Goal: Information Seeking & Learning: Learn about a topic

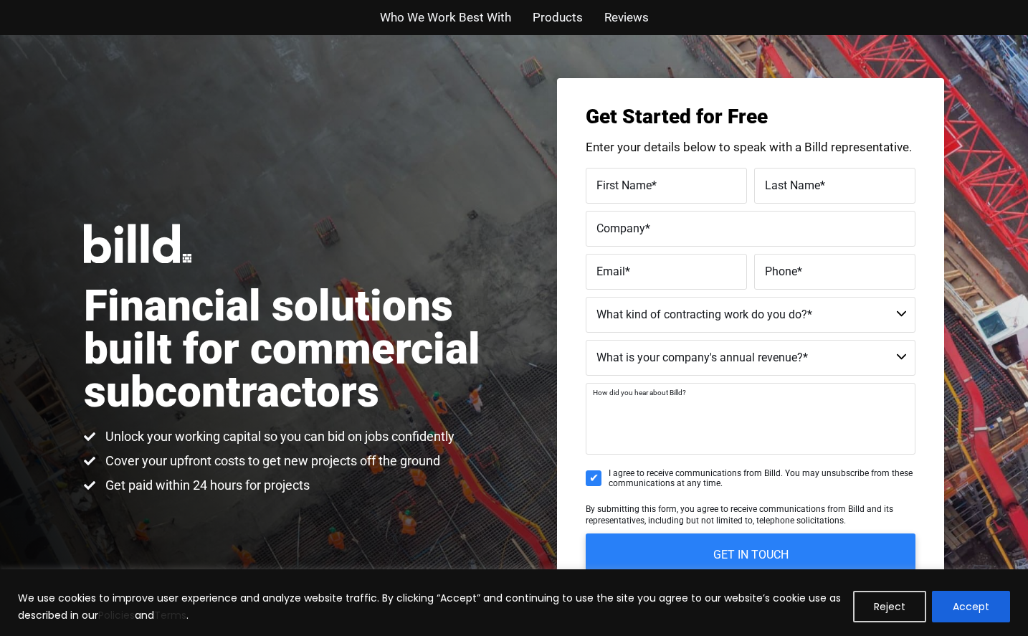
drag, startPoint x: 0, startPoint y: 0, endPoint x: 767, endPoint y: 414, distance: 872.1
click at [767, 414] on textarea "How did you hear about Billd?" at bounding box center [750, 419] width 330 height 72
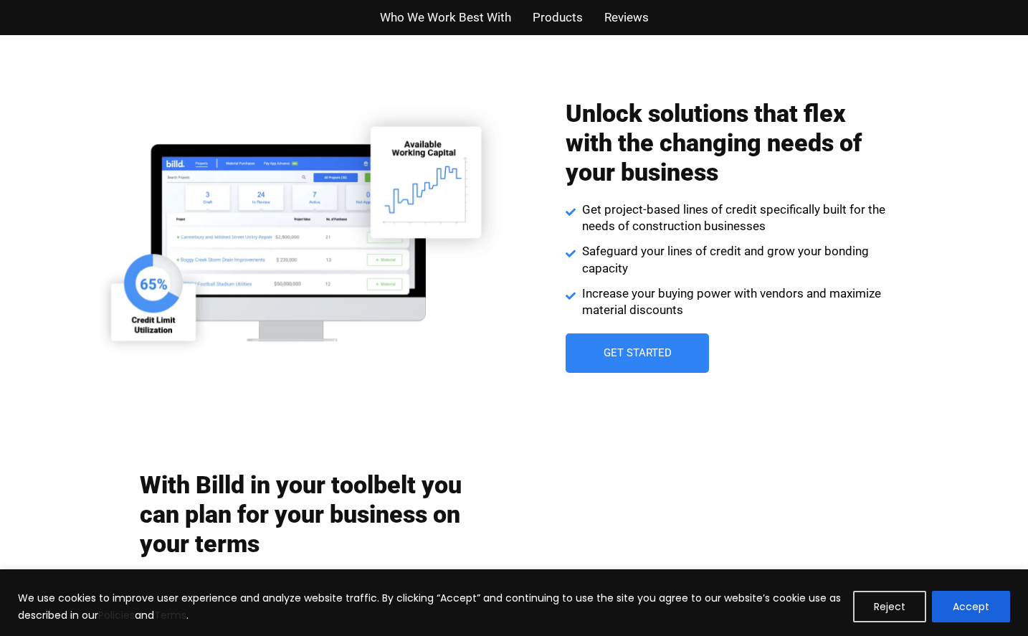
scroll to position [2007, 0]
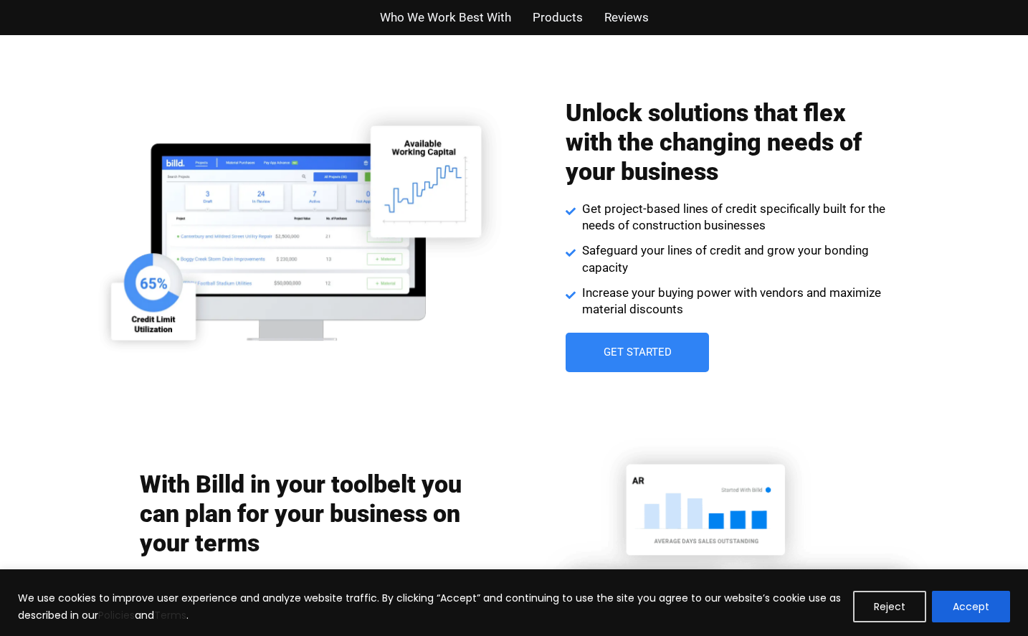
click at [745, 328] on div "Unlock solutions that flex with the changing needs of your business Get project…" at bounding box center [726, 235] width 322 height 288
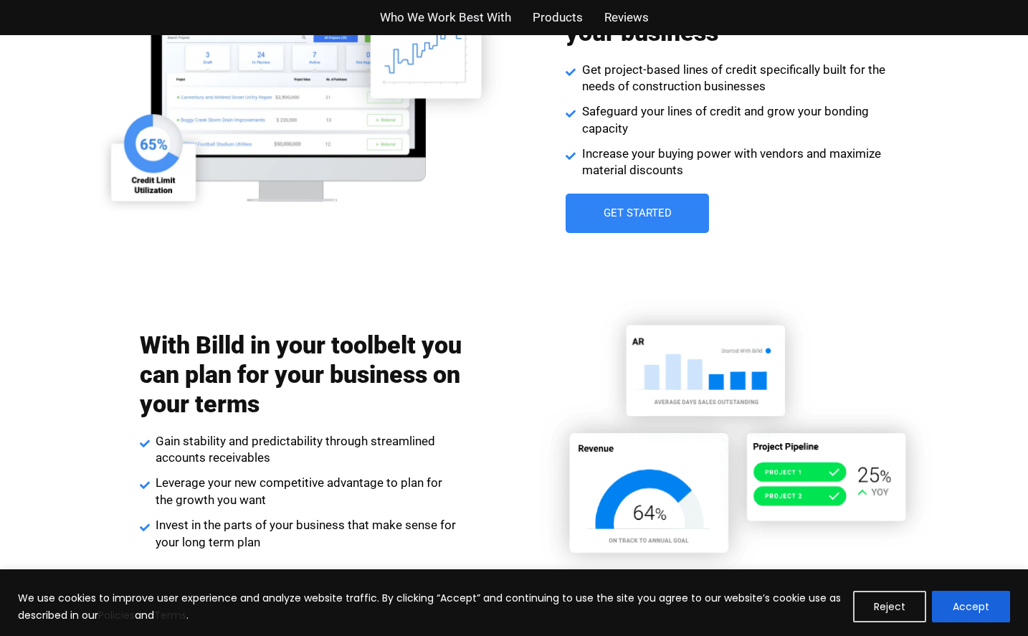
scroll to position [2147, 0]
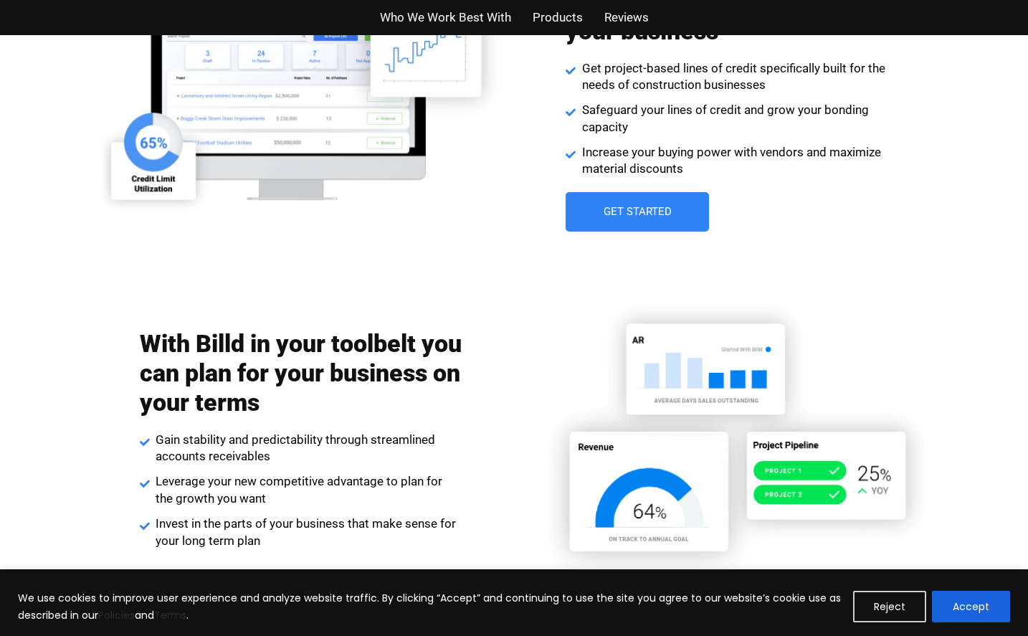
click at [603, 300] on img at bounding box center [730, 439] width 426 height 300
click at [685, 327] on img at bounding box center [730, 439] width 426 height 300
click at [758, 373] on img at bounding box center [730, 439] width 426 height 300
click at [774, 313] on img at bounding box center [730, 439] width 426 height 300
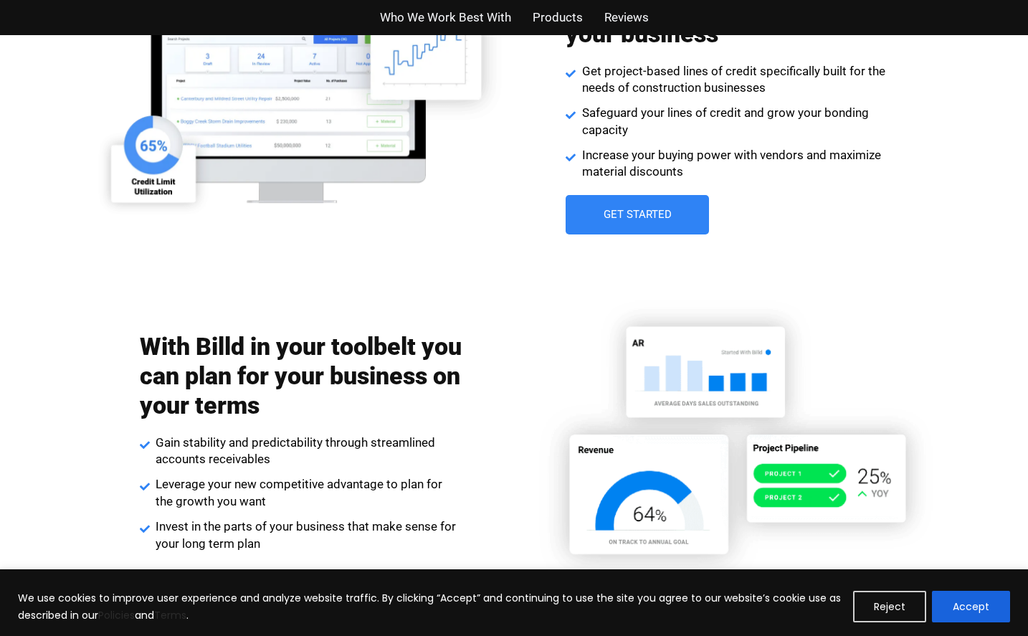
click at [648, 430] on img at bounding box center [730, 442] width 426 height 300
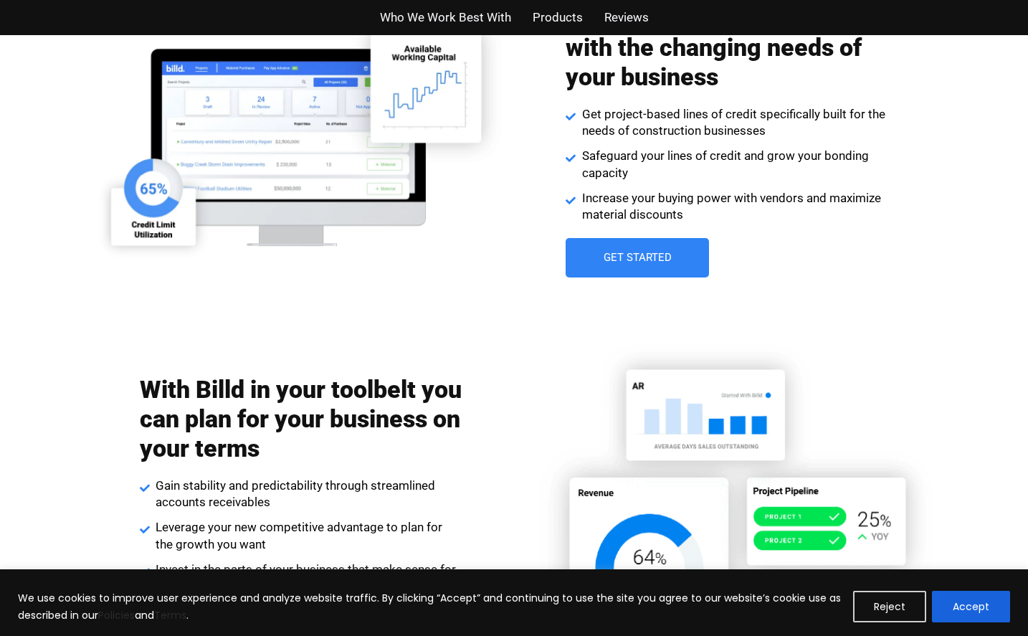
scroll to position [2098, 0]
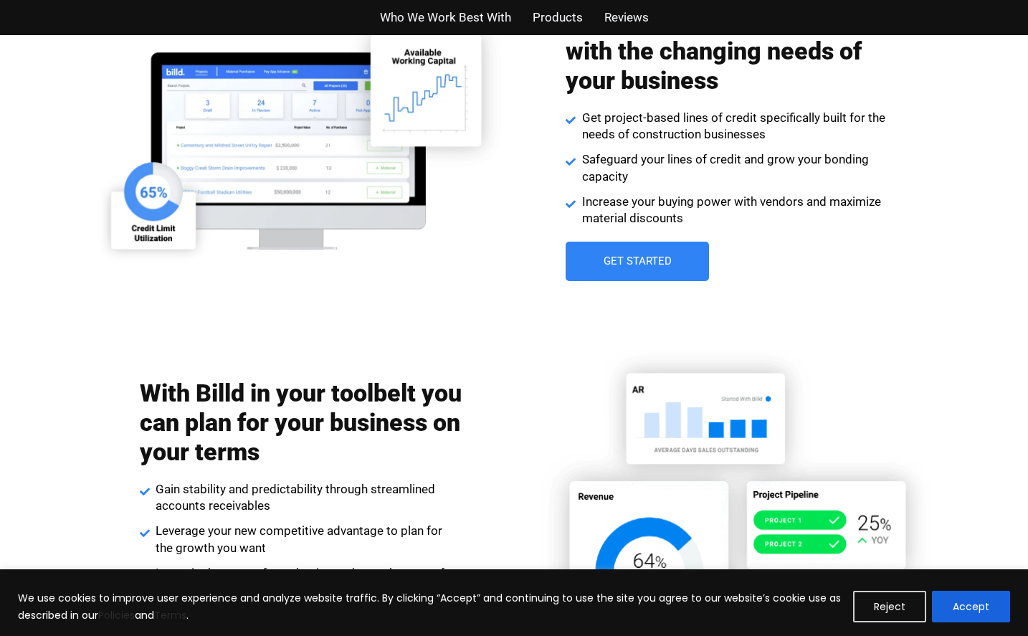
click at [661, 384] on img at bounding box center [730, 488] width 426 height 300
click at [204, 179] on img at bounding box center [297, 127] width 426 height 273
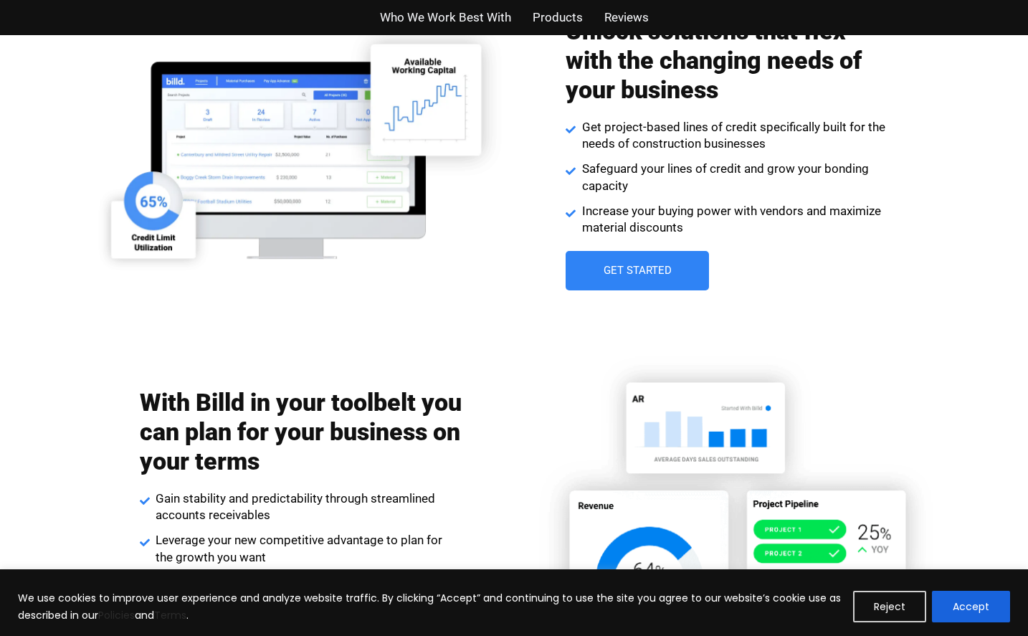
scroll to position [2087, 0]
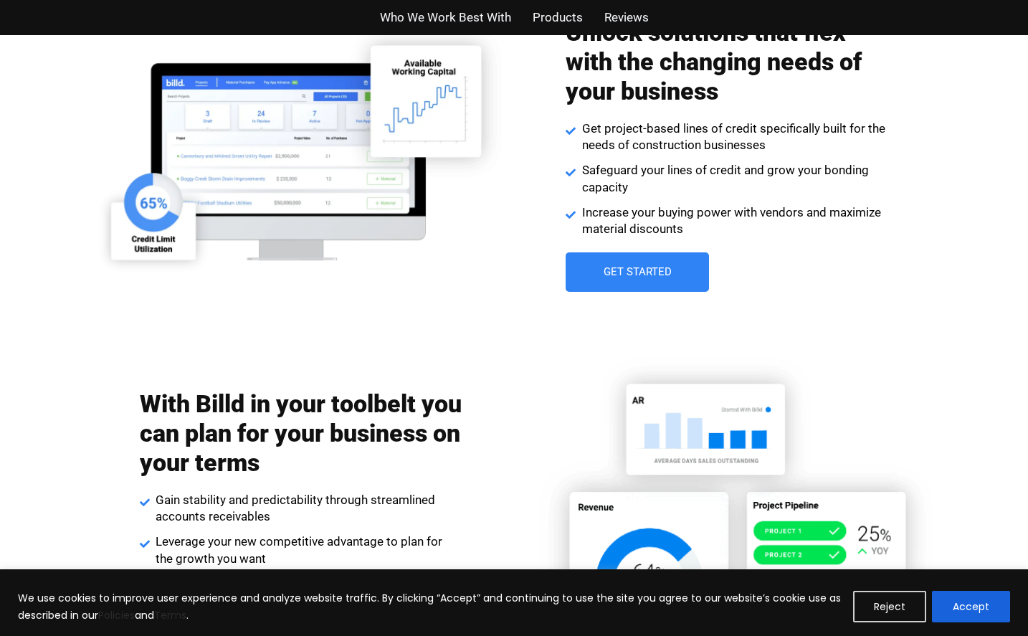
click at [300, 161] on img at bounding box center [297, 137] width 426 height 273
click at [290, 211] on img at bounding box center [297, 137] width 426 height 273
click at [261, 182] on img at bounding box center [297, 137] width 426 height 273
click at [261, 165] on img at bounding box center [297, 137] width 426 height 273
click at [234, 179] on img at bounding box center [297, 137] width 426 height 273
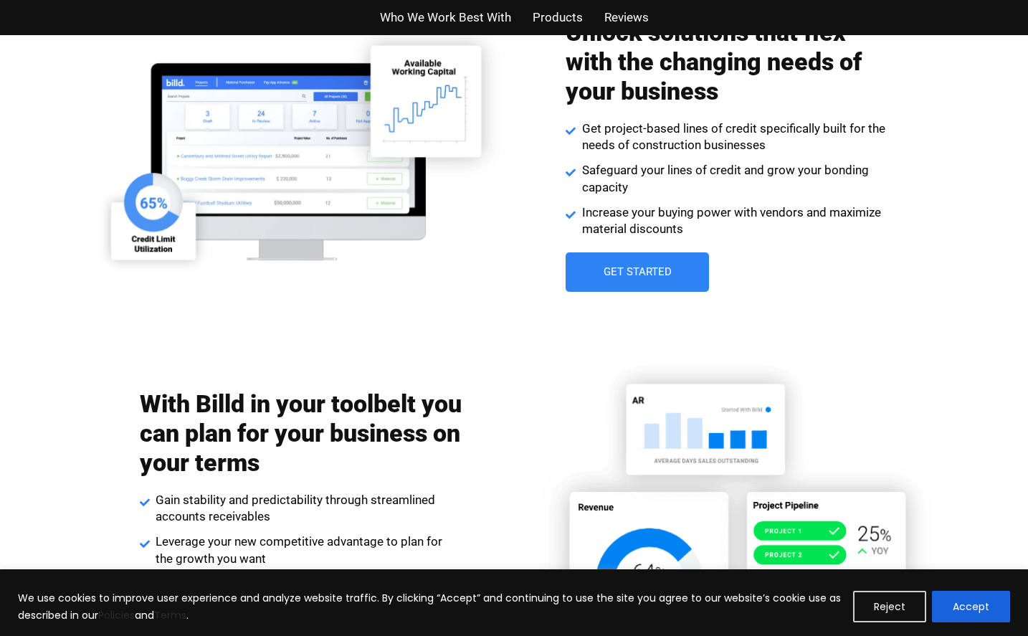
click at [747, 218] on span "Increase your buying power with vendors and maximize material discounts" at bounding box center [733, 221] width 310 height 34
click at [746, 249] on div "Unlock solutions that flex with the changing needs of your business Get project…" at bounding box center [726, 155] width 322 height 288
click at [737, 264] on div "Unlock solutions that flex with the changing needs of your business Get project…" at bounding box center [726, 155] width 322 height 288
click at [731, 268] on div "Unlock solutions that flex with the changing needs of your business Get project…" at bounding box center [726, 155] width 322 height 288
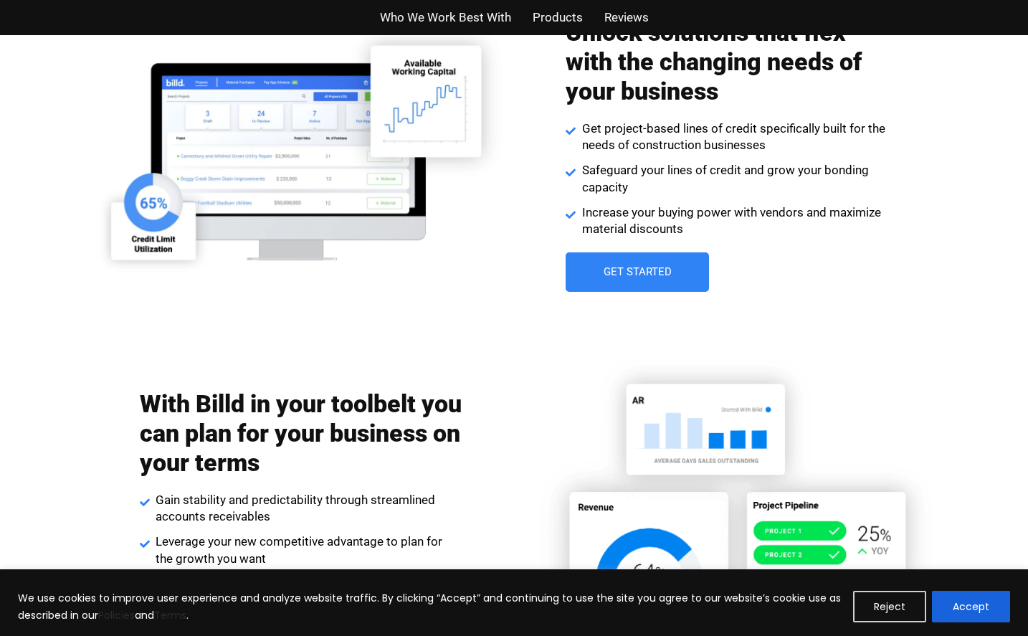
click at [753, 196] on li "Safeguard your lines of credit and grow your bonding capacity" at bounding box center [726, 181] width 322 height 38
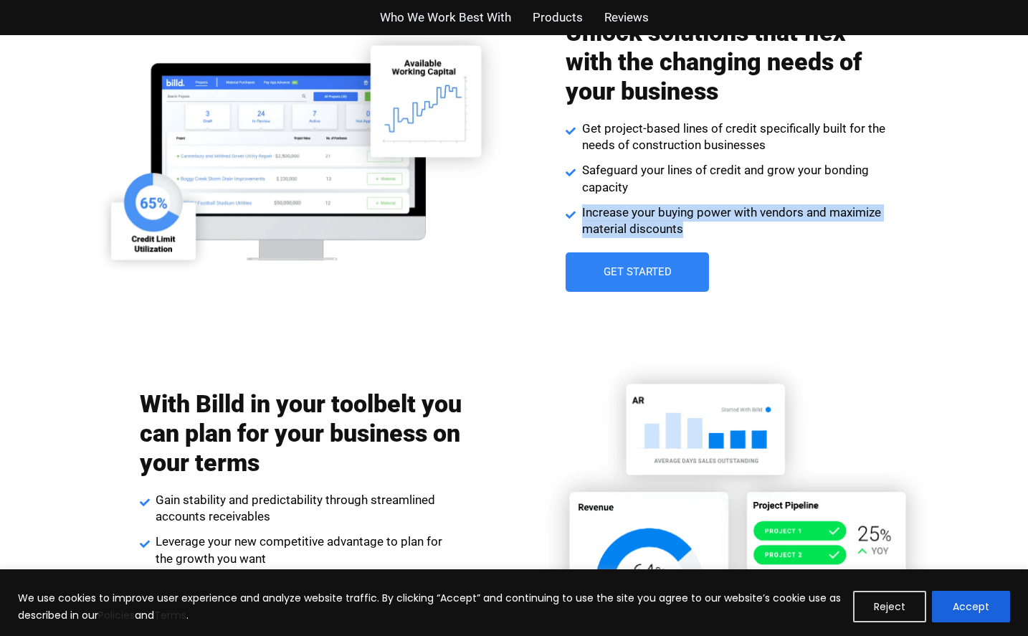
drag, startPoint x: 753, startPoint y: 206, endPoint x: 752, endPoint y: 230, distance: 23.7
click at [752, 230] on ul "Get project-based lines of credit specifically built for the needs of construct…" at bounding box center [726, 179] width 322 height 118
click at [747, 236] on span "Increase your buying power with vendors and maximize material discounts" at bounding box center [733, 221] width 310 height 34
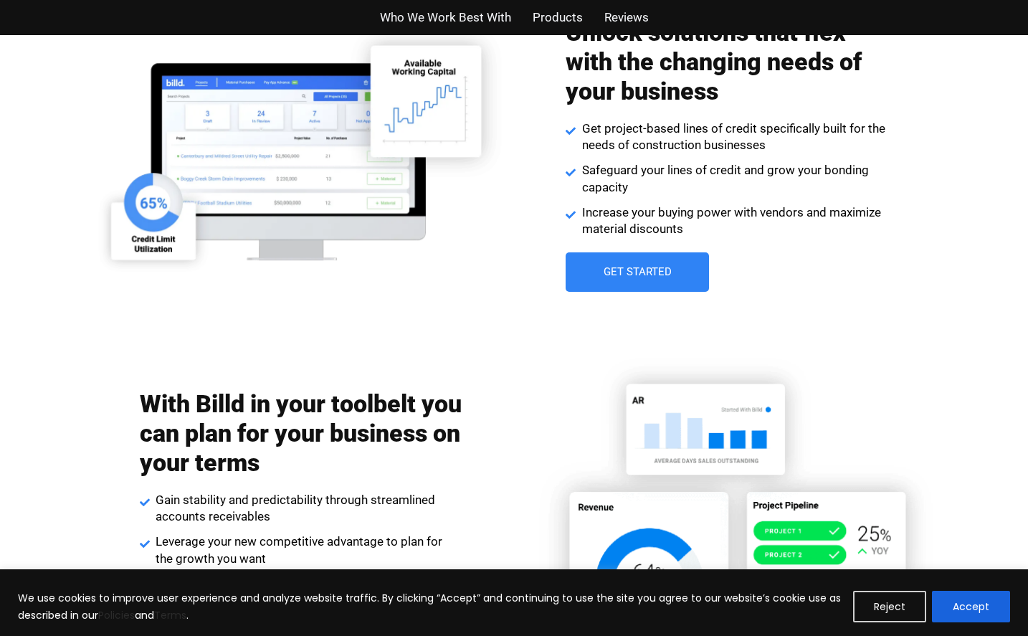
click at [755, 456] on img at bounding box center [730, 499] width 426 height 300
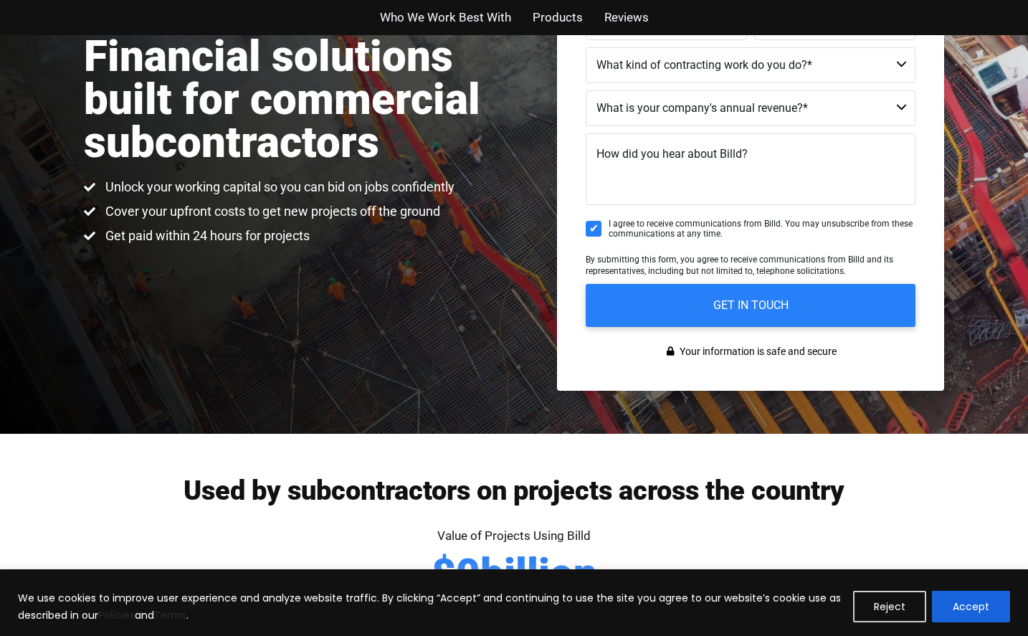
scroll to position [287, 0]
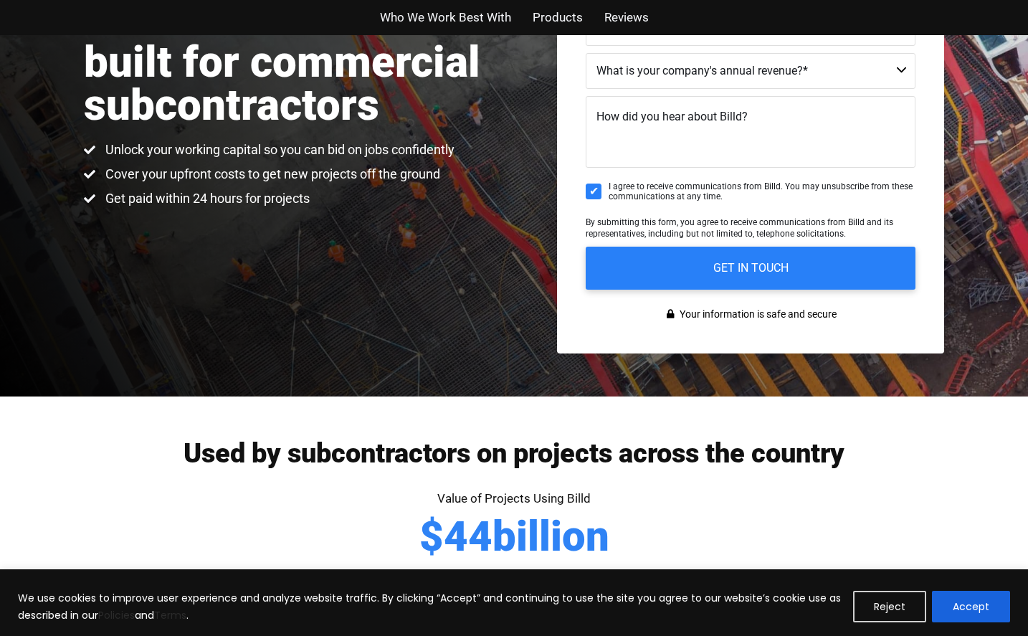
click at [757, 96] on textarea "How did you hear about Billd?" at bounding box center [750, 132] width 330 height 72
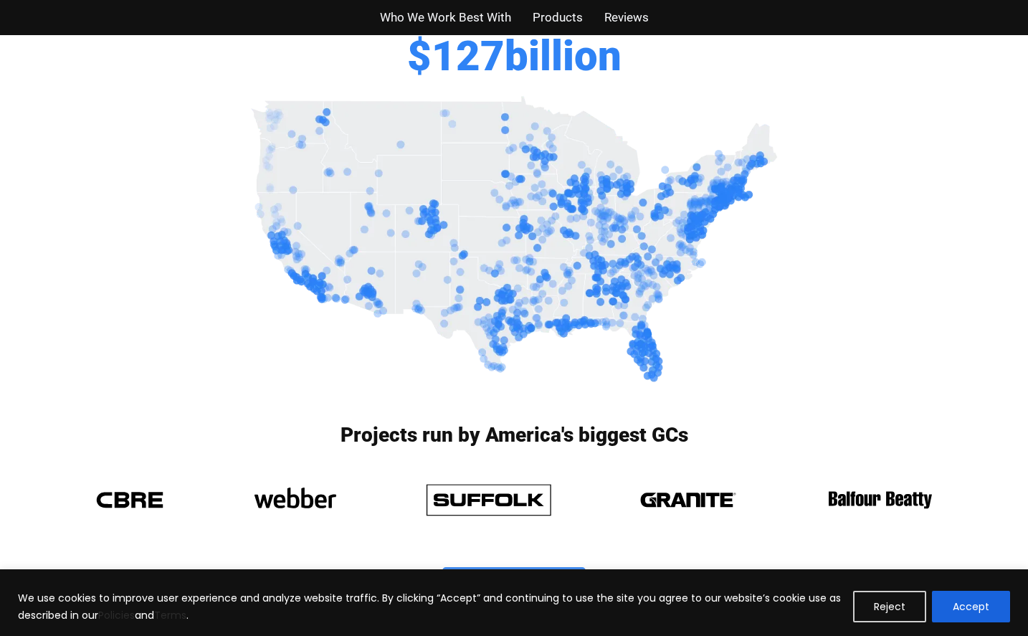
scroll to position [1003, 0]
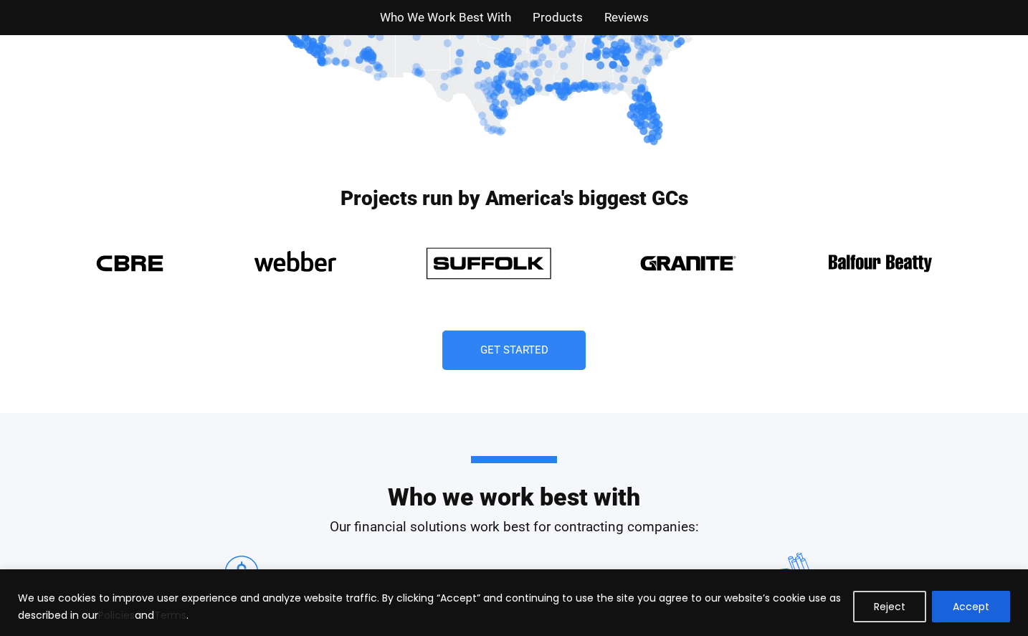
click at [749, 107] on img at bounding box center [513, 4] width 537 height 298
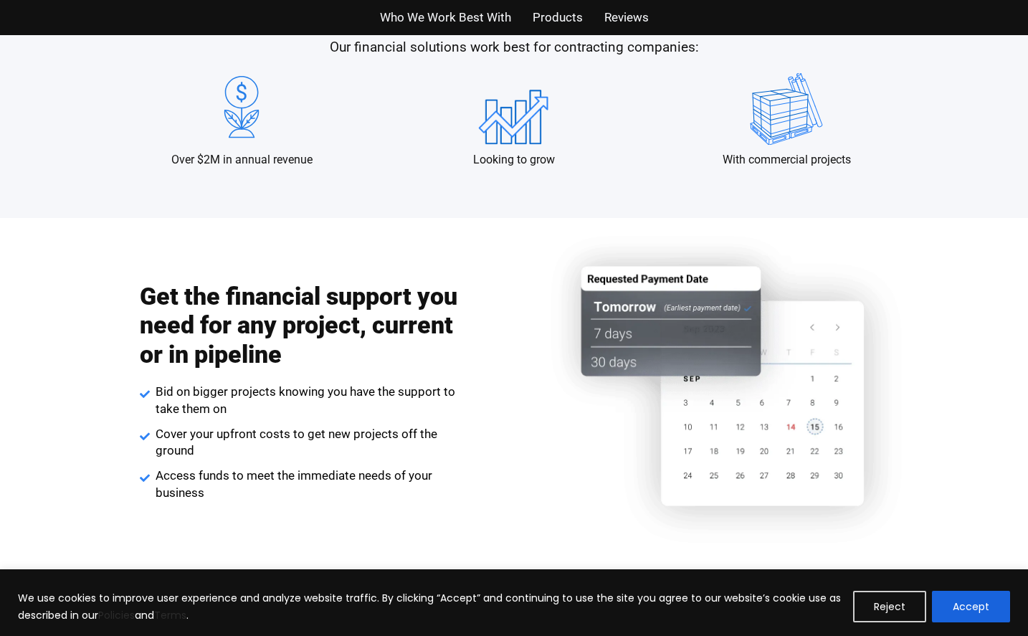
scroll to position [1505, 0]
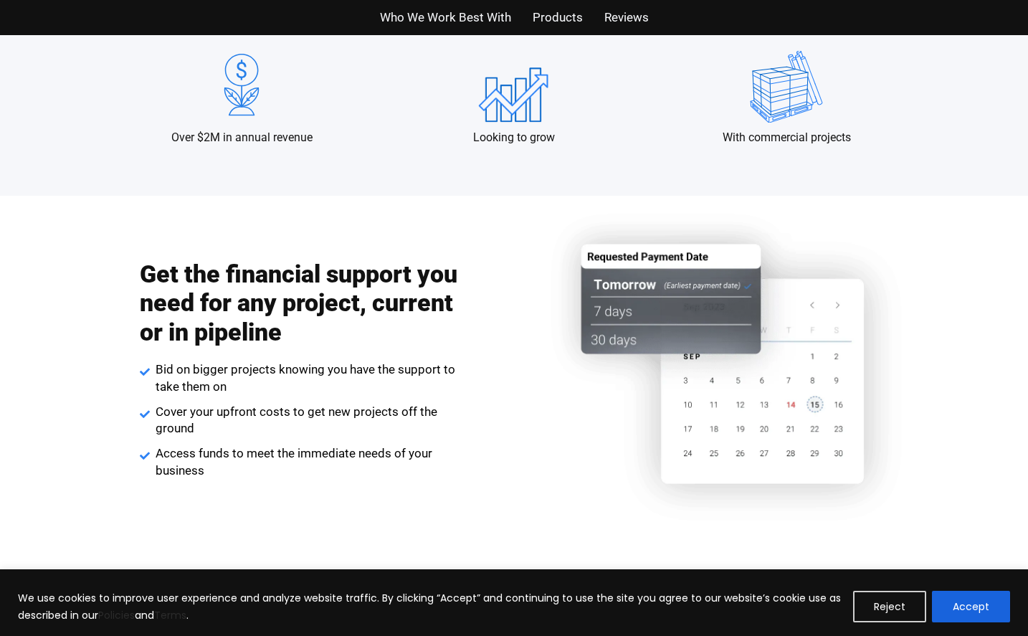
drag, startPoint x: 598, startPoint y: 183, endPoint x: 606, endPoint y: 181, distance: 7.5
click at [605, 181] on div "Who we work best with Our financial solutions work best for contracting compani…" at bounding box center [513, 53] width 817 height 284
click at [607, 179] on div "Who we work best with Our financial solutions work best for contracting compani…" at bounding box center [513, 53] width 817 height 284
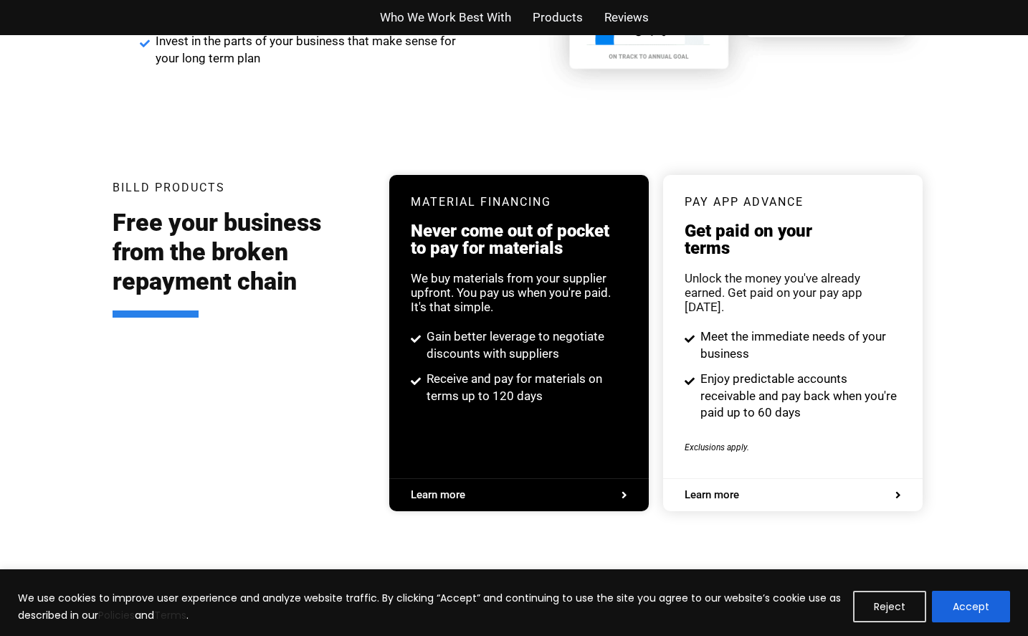
scroll to position [2723, 0]
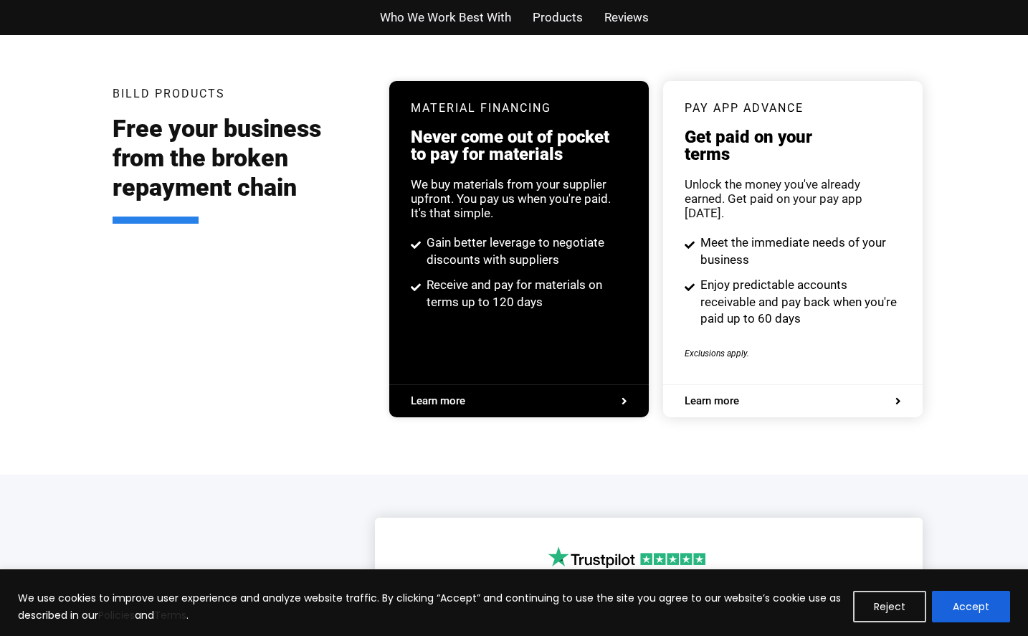
click at [594, 160] on h3 "Never come out of pocket to pay for materials" at bounding box center [519, 145] width 216 height 34
click at [607, 175] on div "Material Financing Never come out of pocket to pay for materials We buy materia…" at bounding box center [518, 206] width 259 height 251
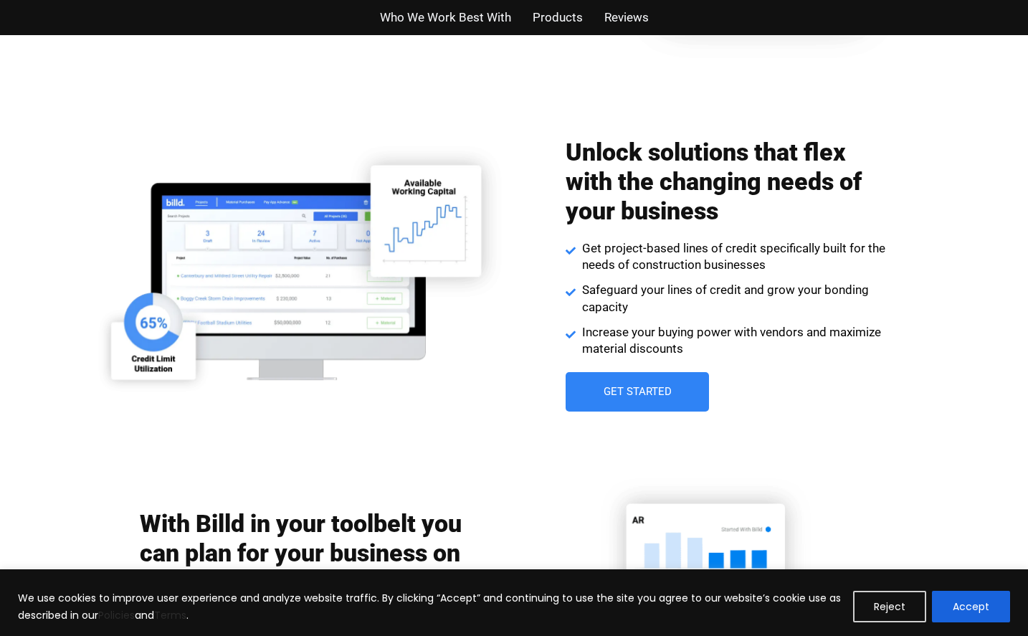
scroll to position [1935, 0]
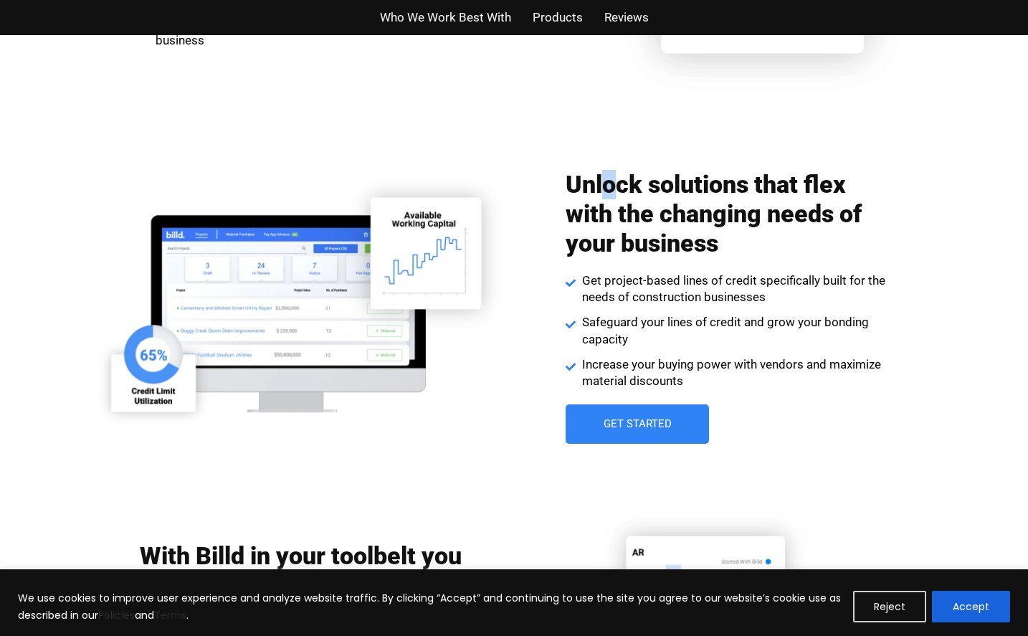
drag, startPoint x: 607, startPoint y: 175, endPoint x: 597, endPoint y: 233, distance: 58.9
click at [597, 233] on h2 "Unlock solutions that flex with the changing needs of your business" at bounding box center [726, 213] width 322 height 87
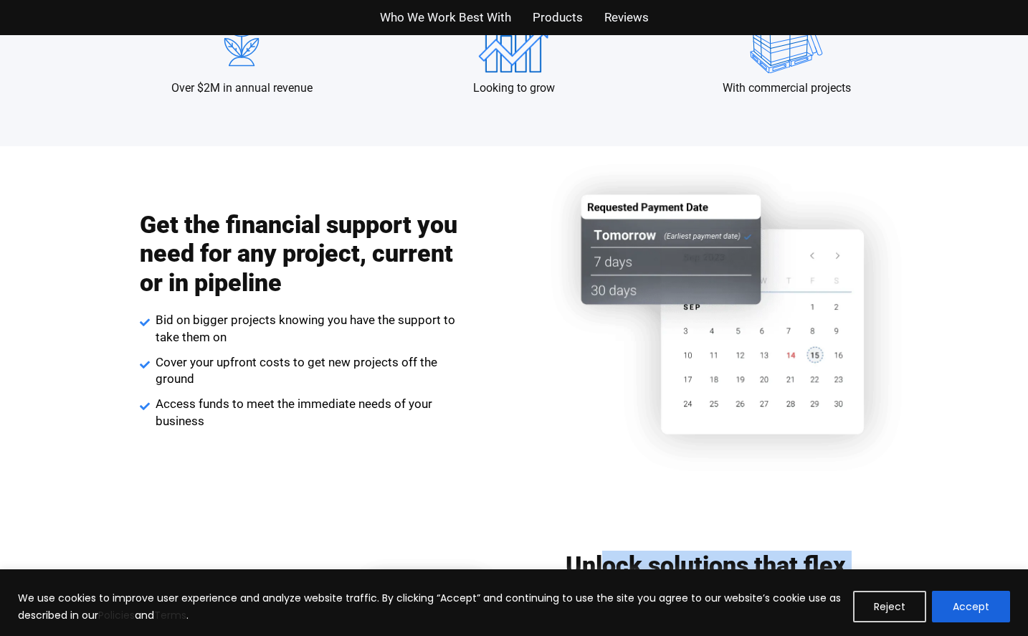
scroll to position [1550, 0]
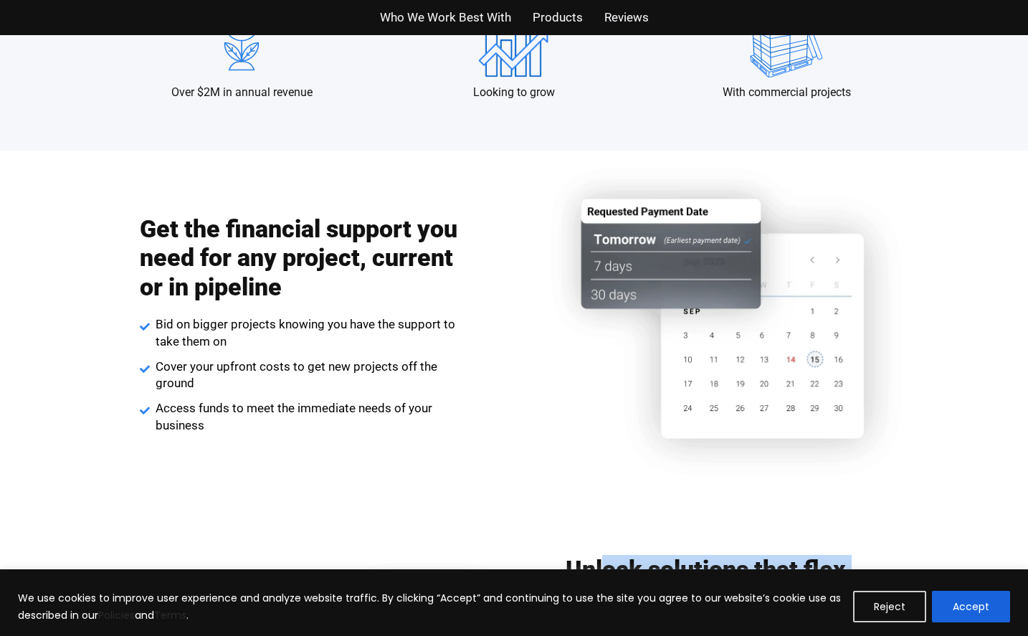
click at [827, 300] on img at bounding box center [730, 323] width 426 height 347
click at [821, 353] on img at bounding box center [730, 323] width 426 height 347
click at [588, 236] on img at bounding box center [730, 323] width 426 height 347
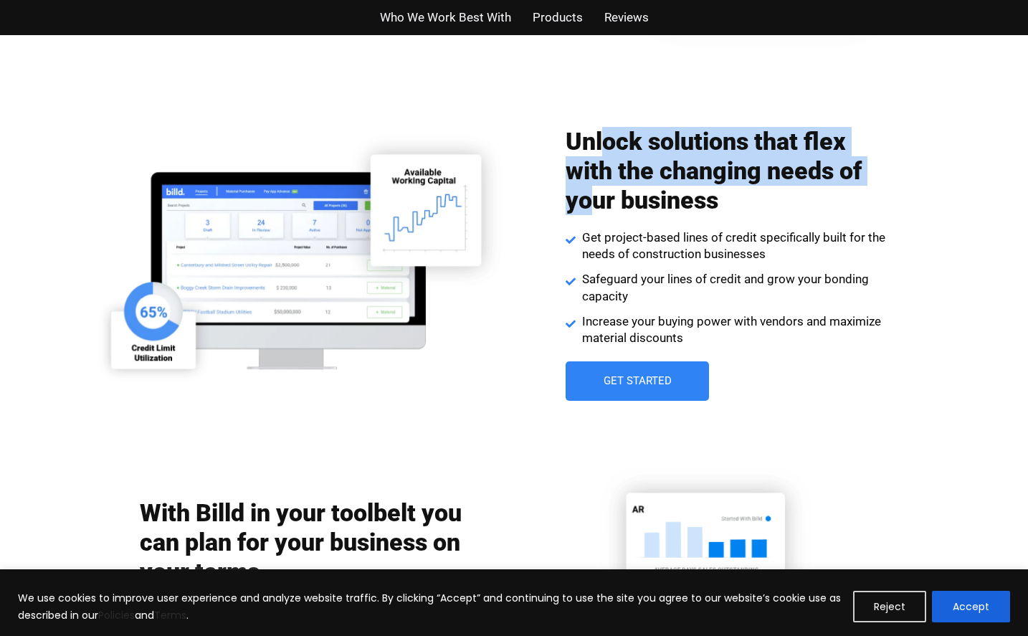
scroll to position [1980, 0]
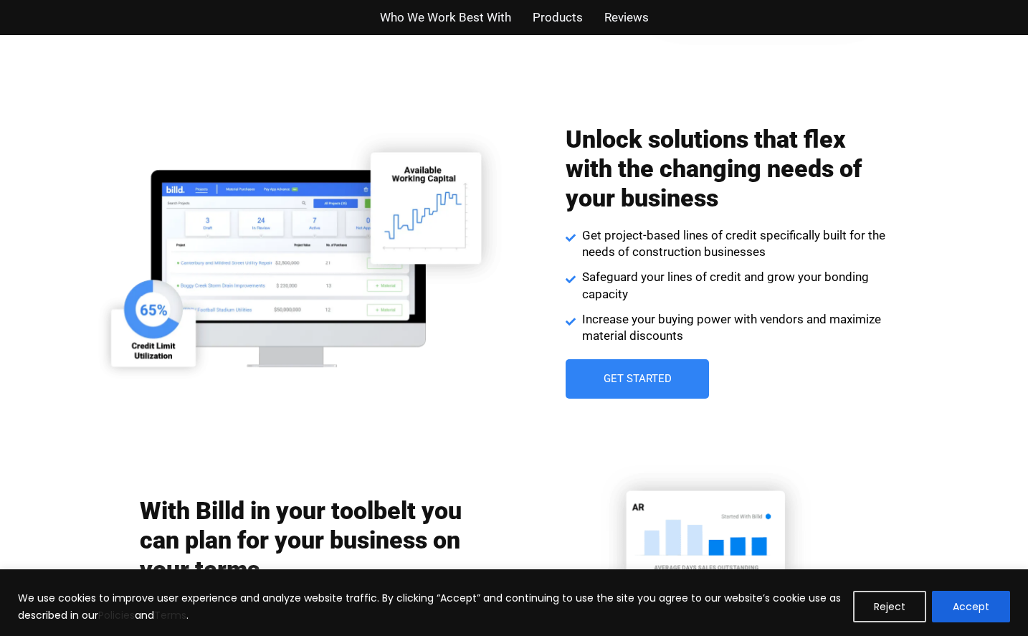
click at [679, 276] on span "Safeguard your lines of credit and grow your bonding capacity" at bounding box center [733, 286] width 310 height 34
